Goal: Information Seeking & Learning: Learn about a topic

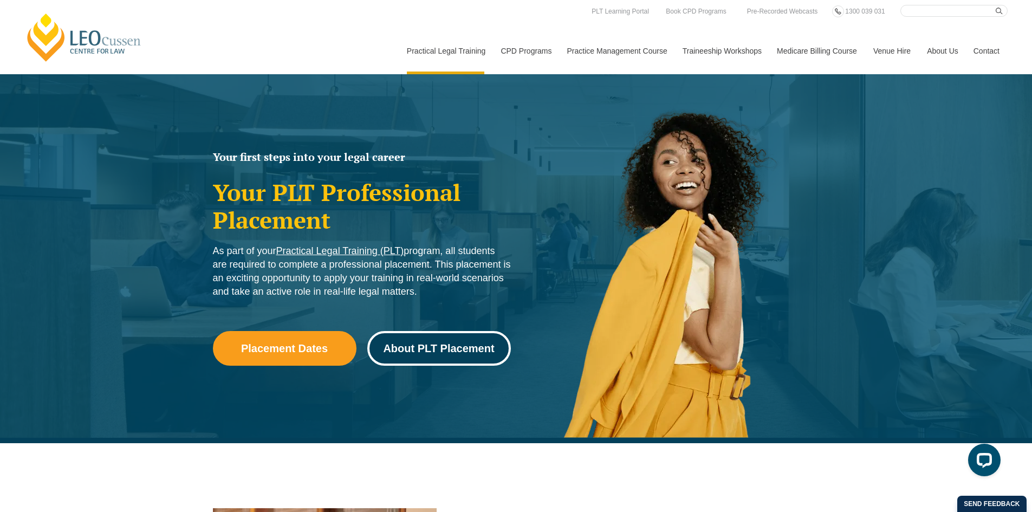
click at [432, 344] on span "About PLT Placement" at bounding box center [438, 348] width 111 height 11
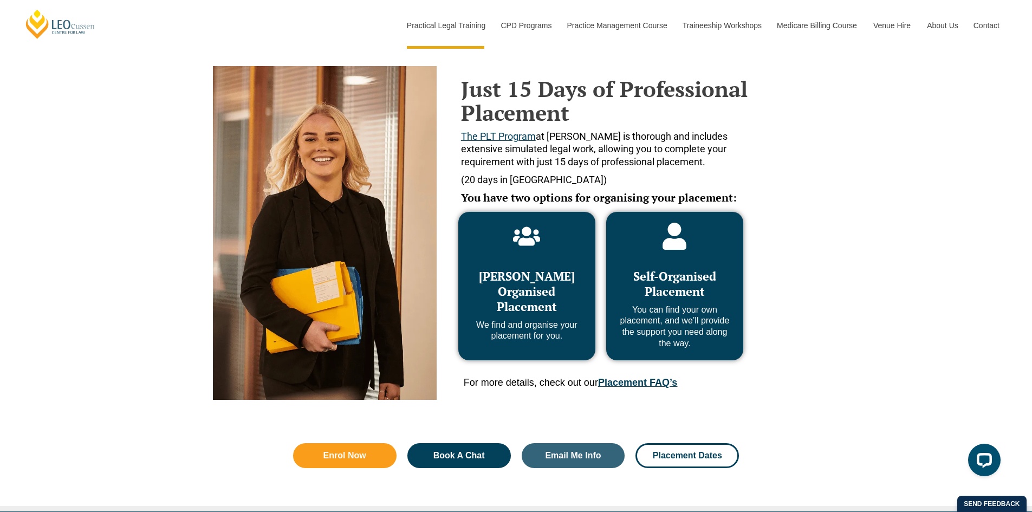
scroll to position [443, 0]
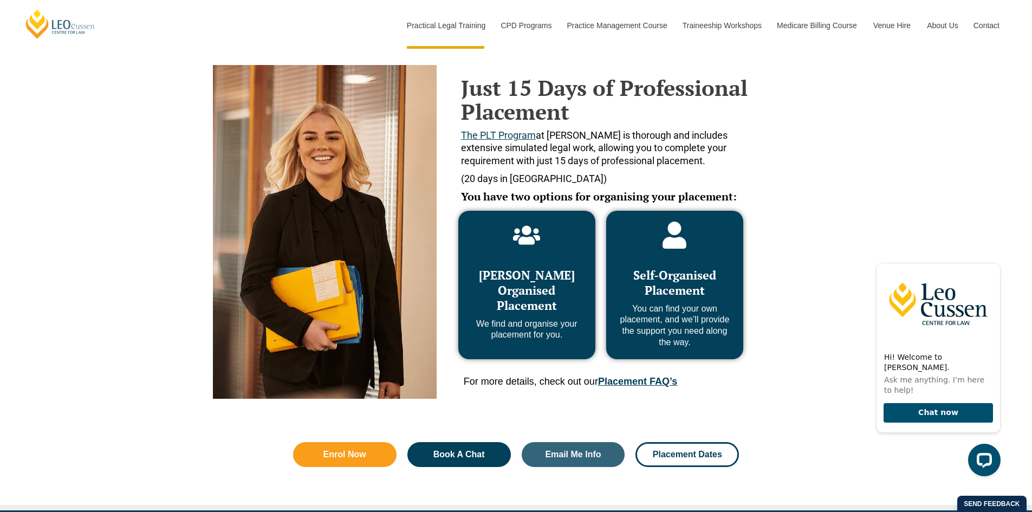
click at [665, 383] on link "Placement FAQ’s" at bounding box center [637, 381] width 79 height 11
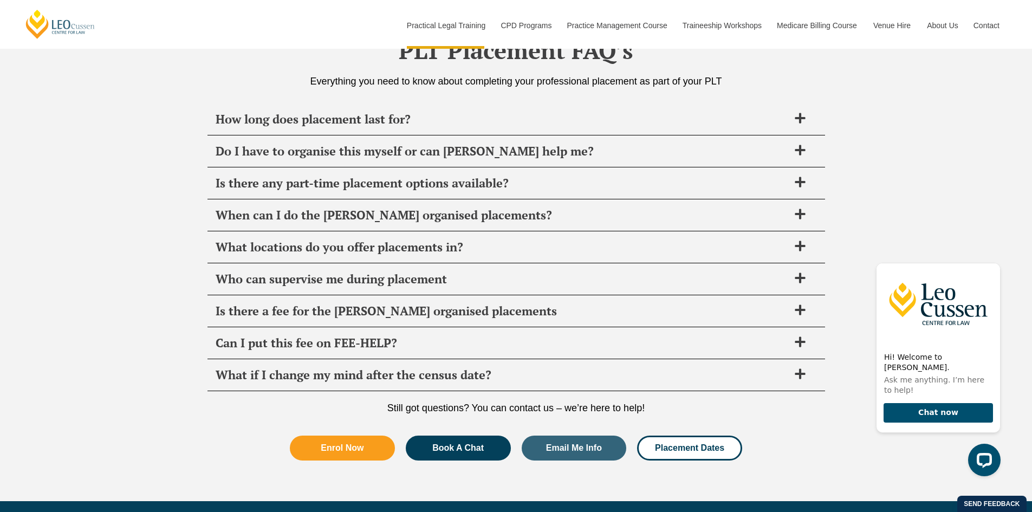
scroll to position [3827, 0]
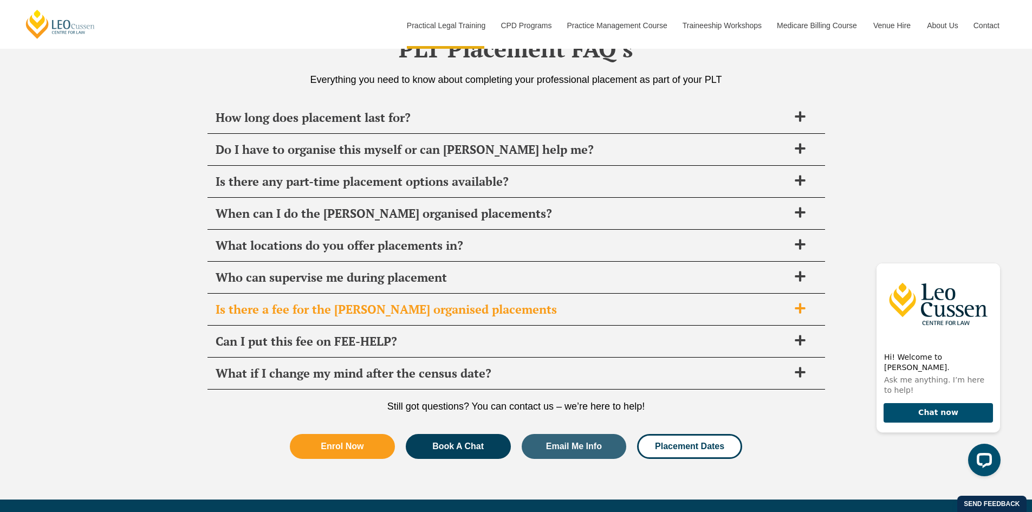
click at [805, 308] on icon at bounding box center [800, 308] width 12 height 12
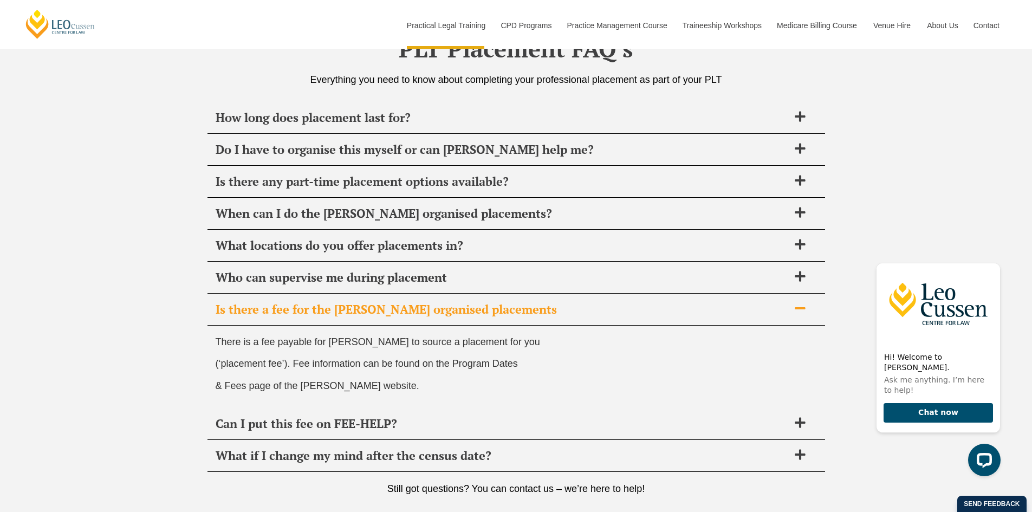
click at [805, 308] on icon at bounding box center [800, 308] width 12 height 12
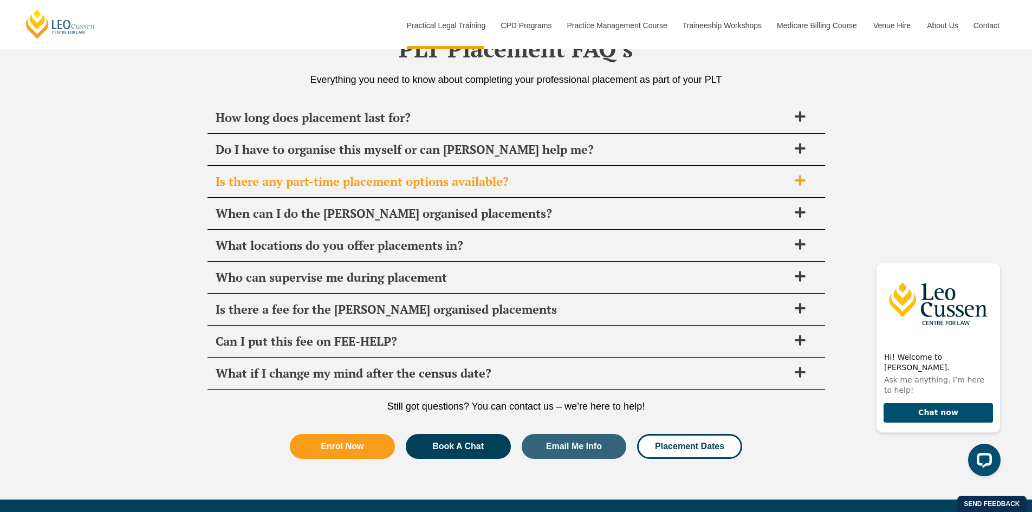
click at [802, 183] on icon at bounding box center [800, 180] width 12 height 12
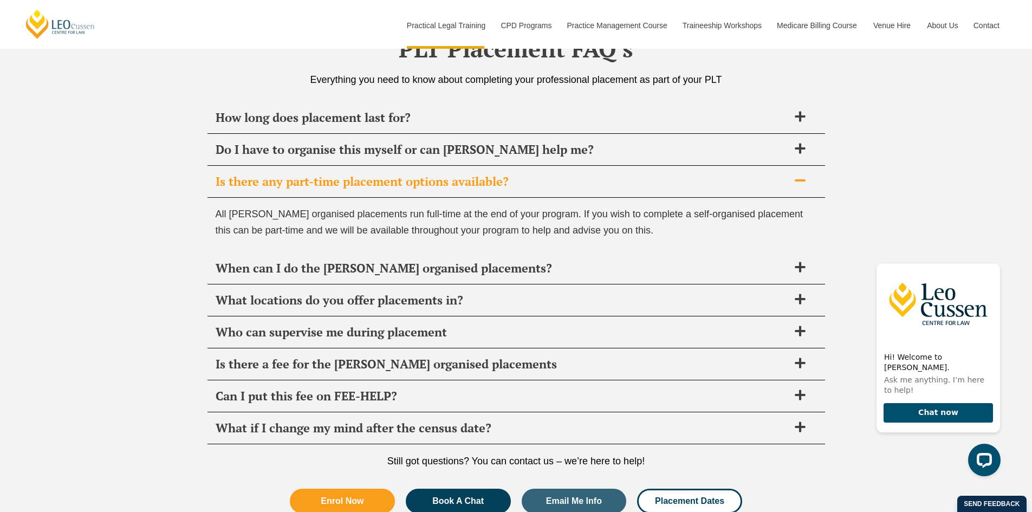
click at [802, 184] on icon at bounding box center [800, 180] width 12 height 12
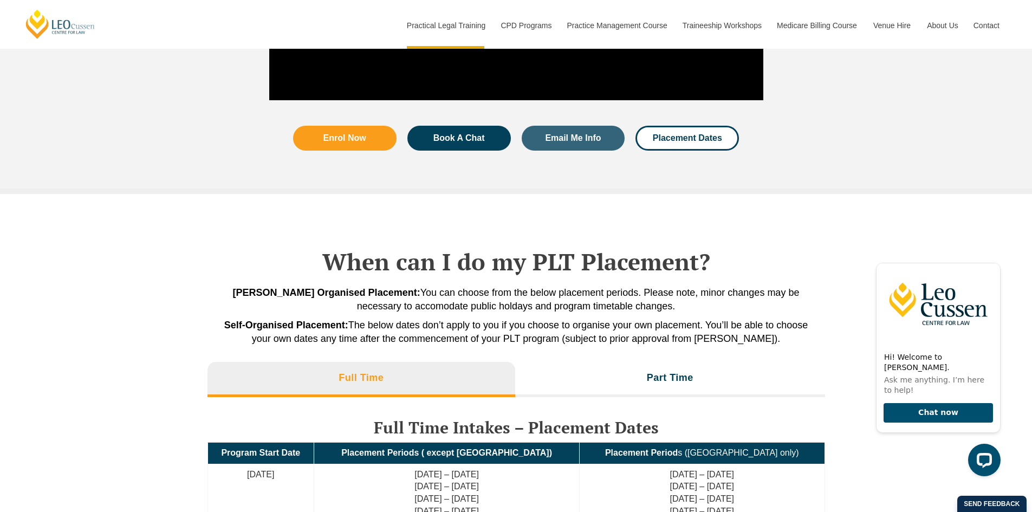
scroll to position [2104, 0]
